Goal: Check status: Check status

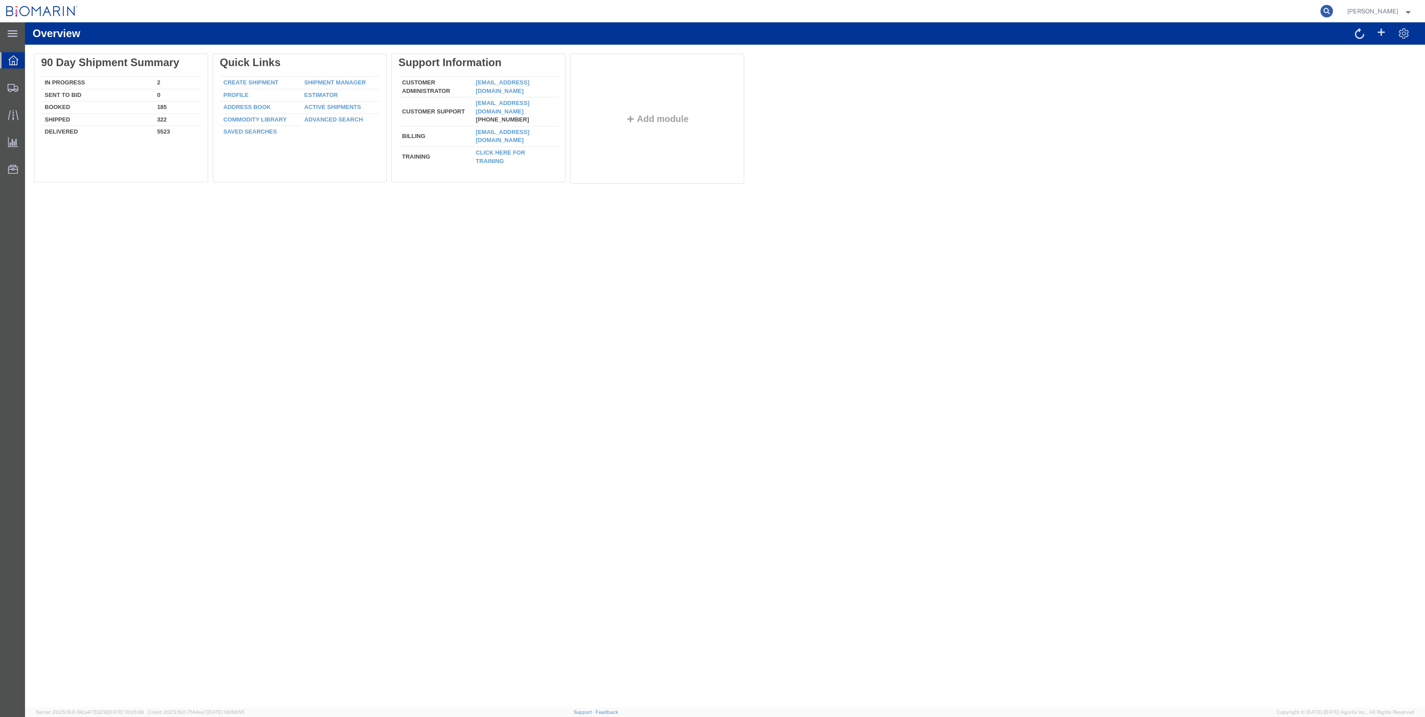
click at [1333, 11] on icon at bounding box center [1326, 11] width 13 height 13
paste input "S02395215"
type input "S02395215"
